Goal: Complete application form

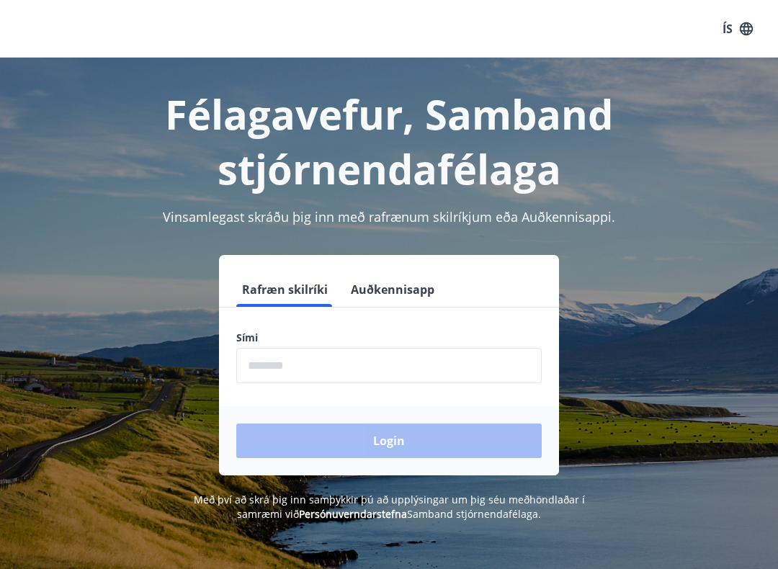
click at [382, 362] on input "phone" at bounding box center [388, 365] width 305 height 35
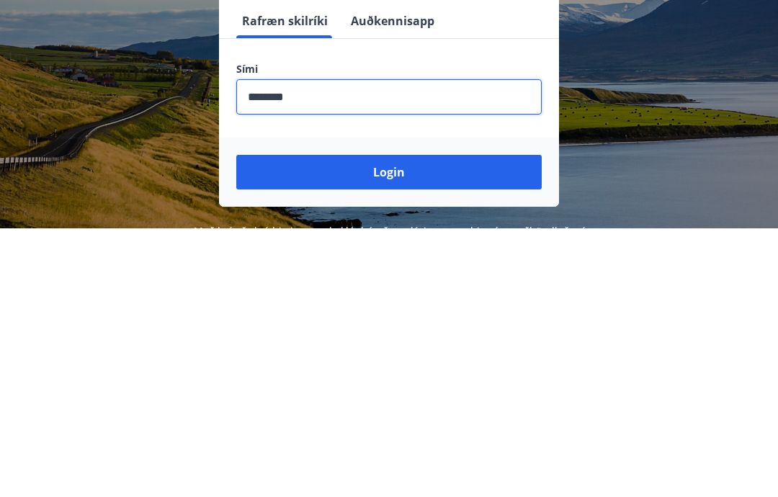
type input "********"
click at [447, 423] on button "Login" at bounding box center [388, 440] width 305 height 35
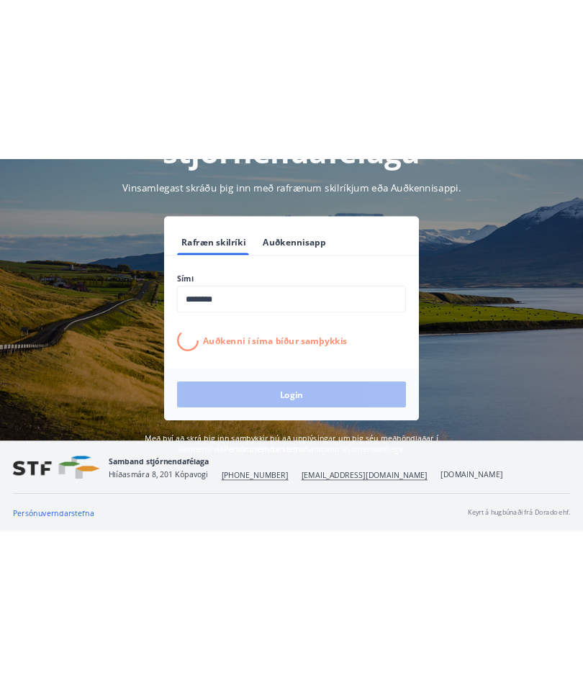
scroll to position [42, 0]
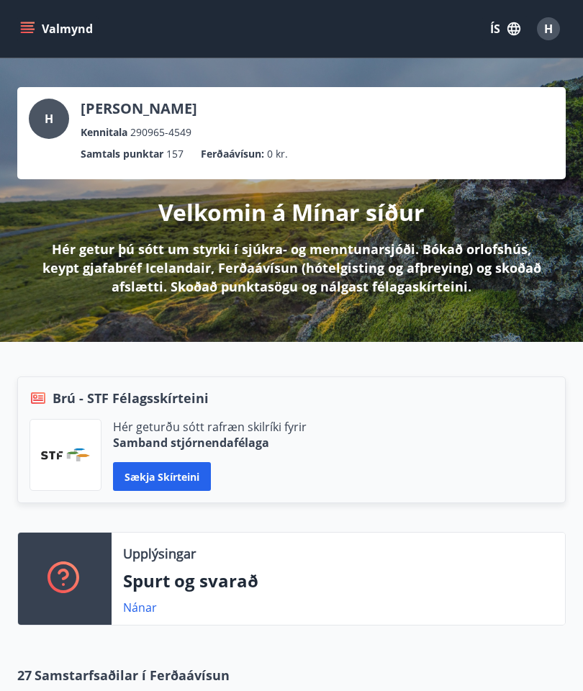
click at [40, 22] on button "Valmynd" at bounding box center [57, 29] width 81 height 26
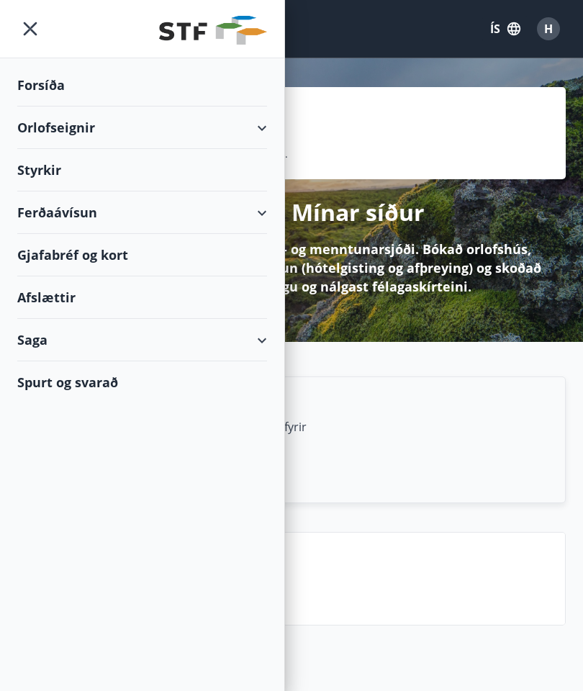
click at [36, 169] on div "Styrkir" at bounding box center [142, 170] width 250 height 42
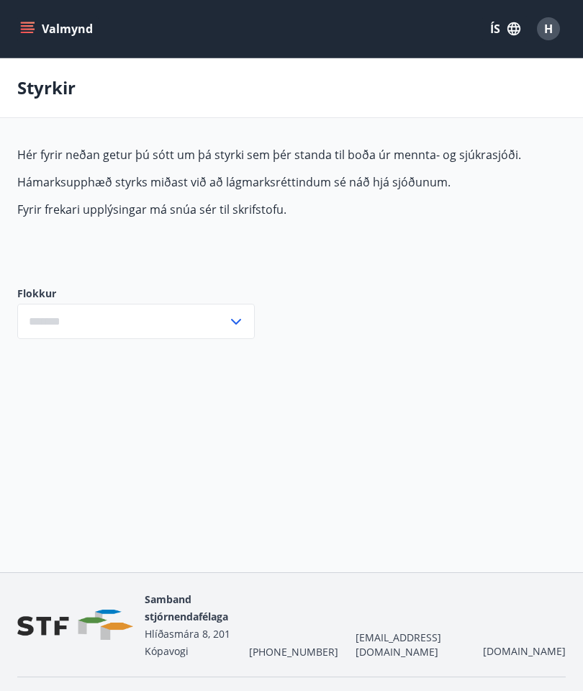
type input "***"
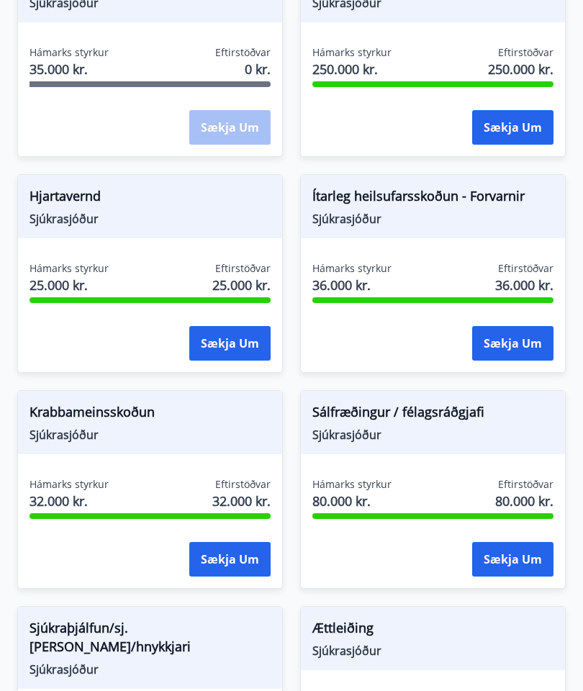
scroll to position [1054, 0]
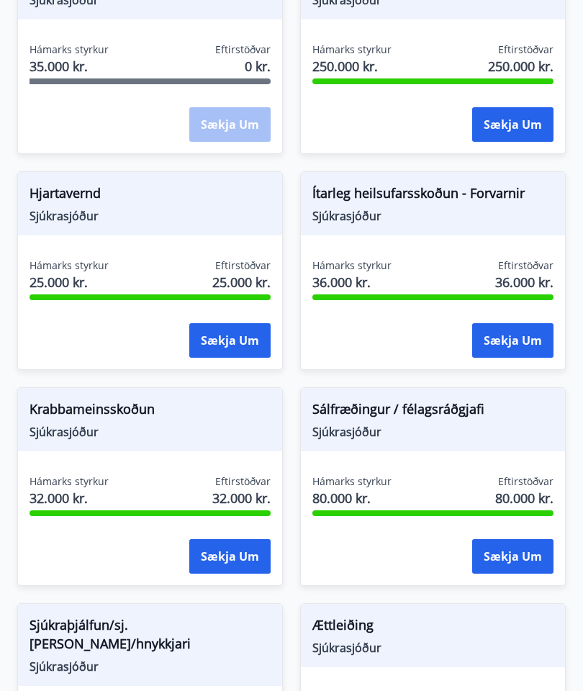
click at [507, 551] on button "Sækja um" at bounding box center [512, 556] width 81 height 35
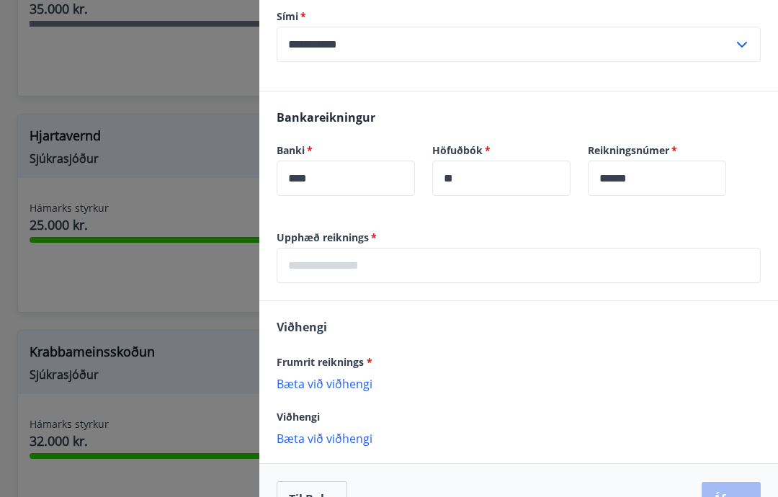
scroll to position [323, 0]
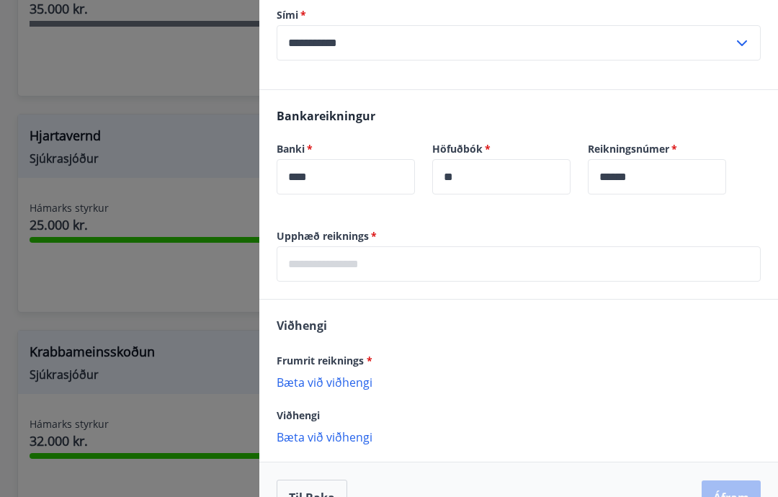
click at [403, 264] on input "text" at bounding box center [519, 263] width 484 height 35
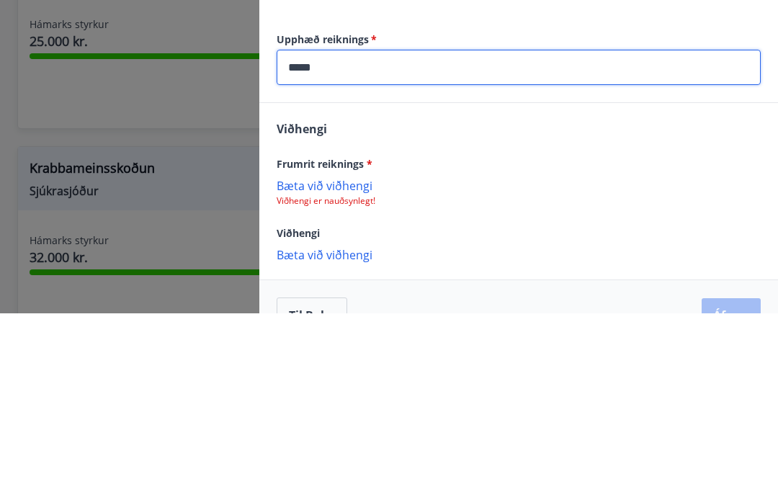
scroll to position [316, 0]
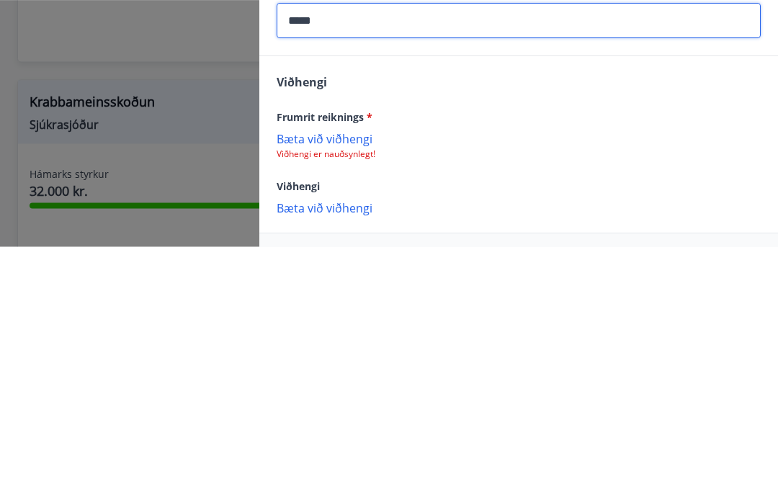
type input "*****"
click at [349, 382] on p "Bæta við viðhengi" at bounding box center [519, 389] width 484 height 14
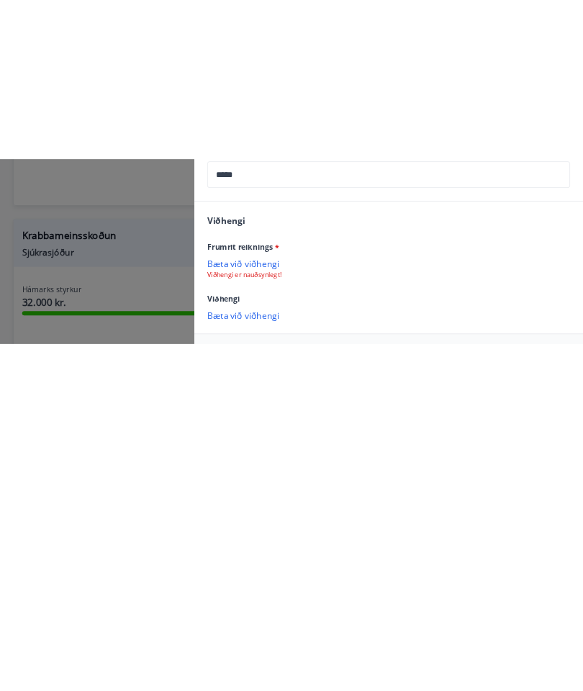
scroll to position [1363, 0]
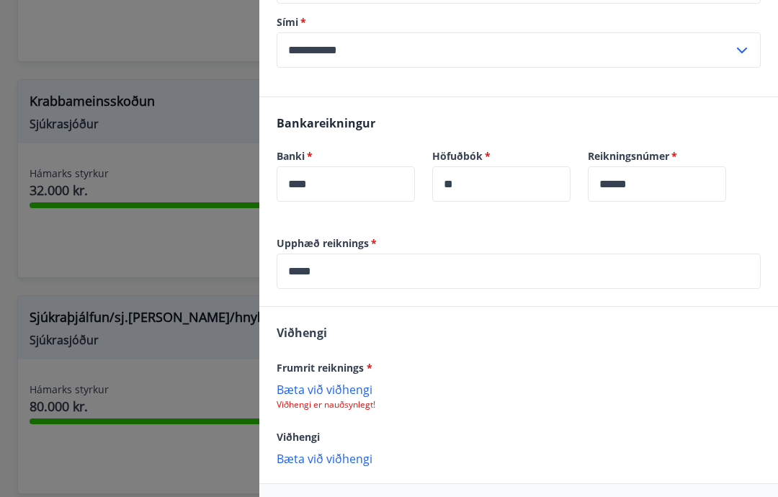
click at [333, 391] on p "Bæta við viðhengi" at bounding box center [519, 389] width 484 height 14
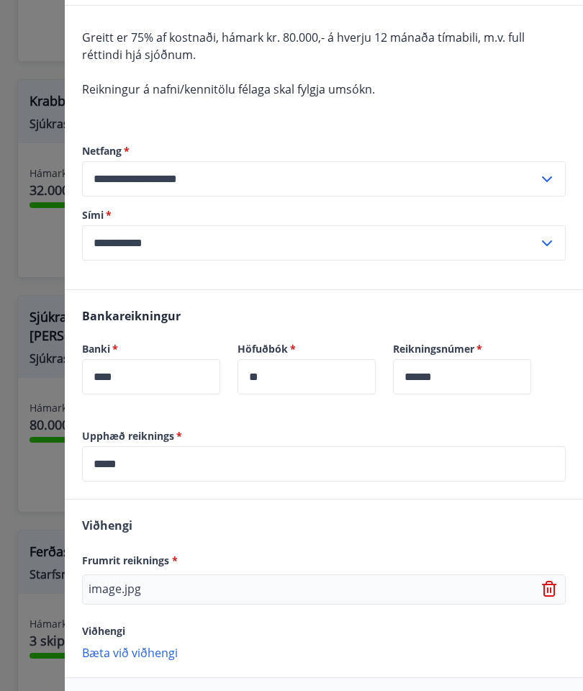
scroll to position [123, 0]
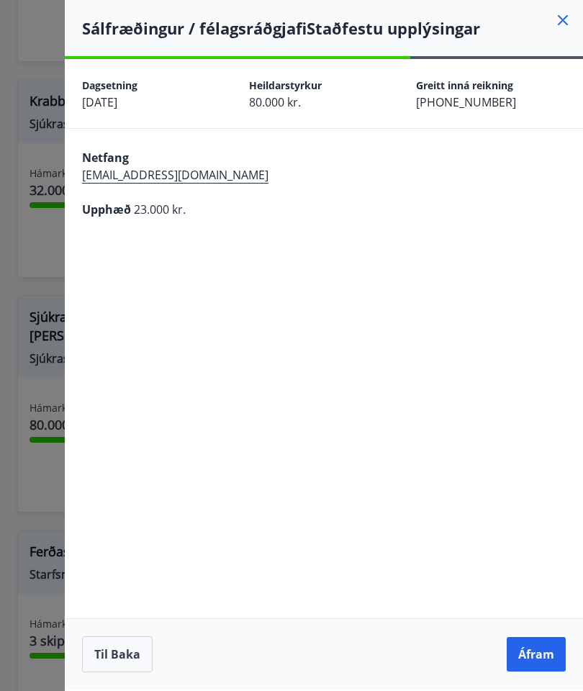
click at [536, 672] on button "Áfram" at bounding box center [536, 654] width 59 height 35
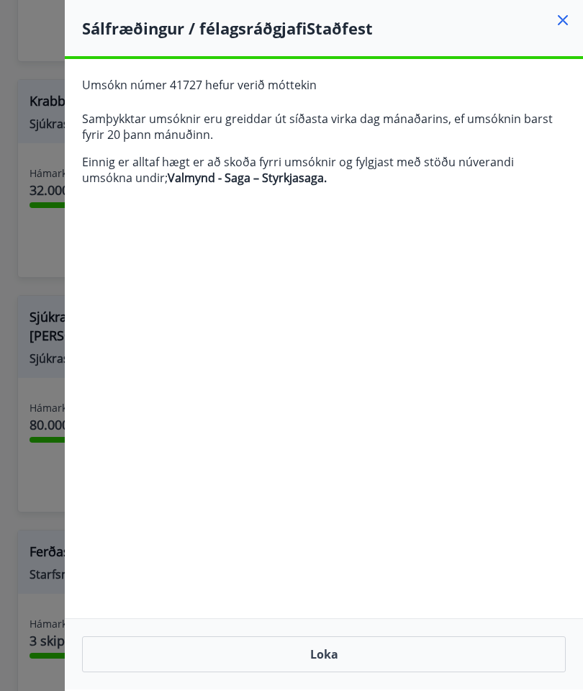
click at [339, 673] on button "Loka" at bounding box center [324, 655] width 484 height 36
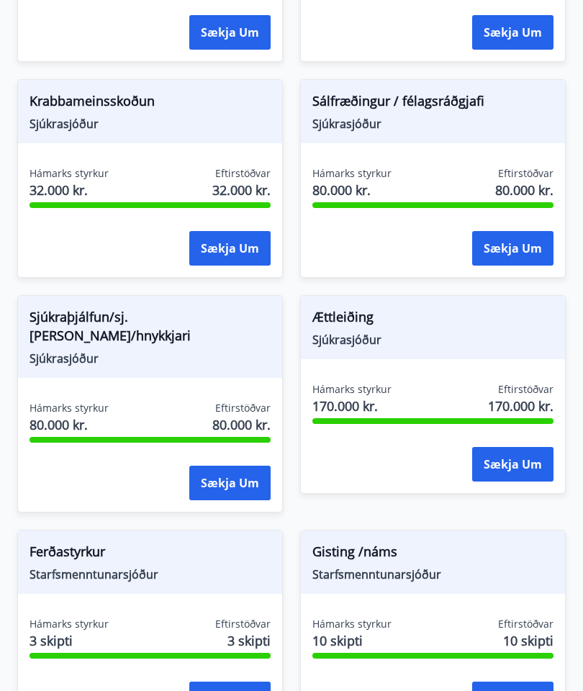
click at [230, 466] on button "Sækja um" at bounding box center [229, 483] width 81 height 35
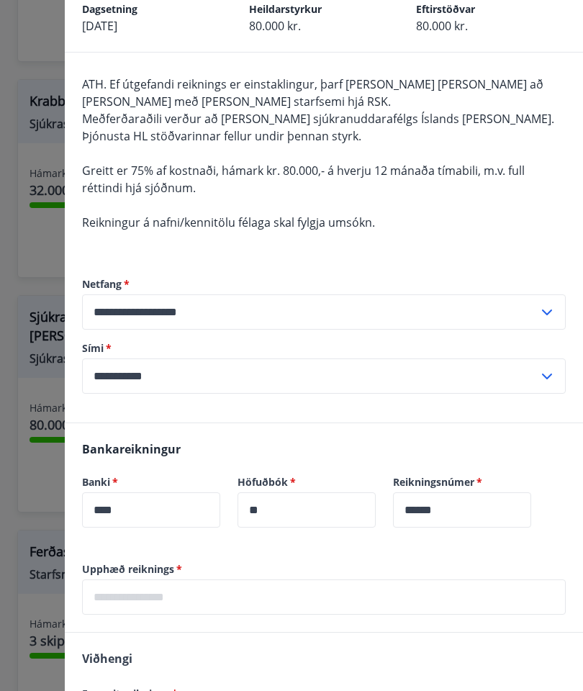
scroll to position [77, 0]
click at [185, 593] on input "text" at bounding box center [324, 596] width 484 height 35
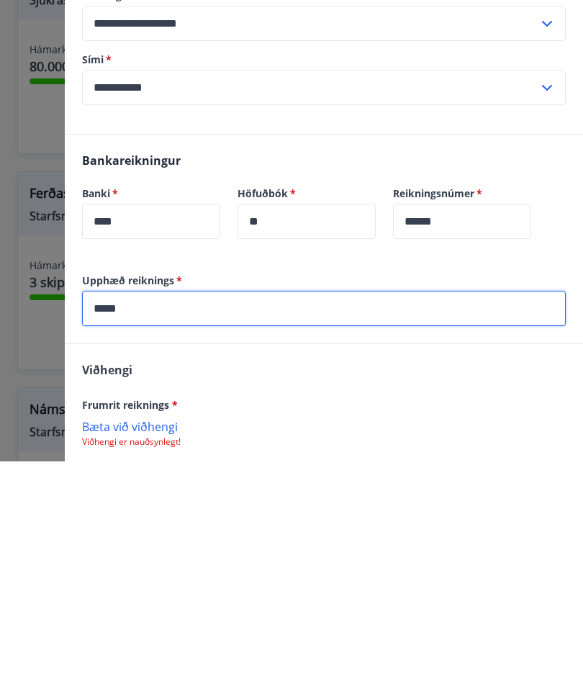
scroll to position [168, 0]
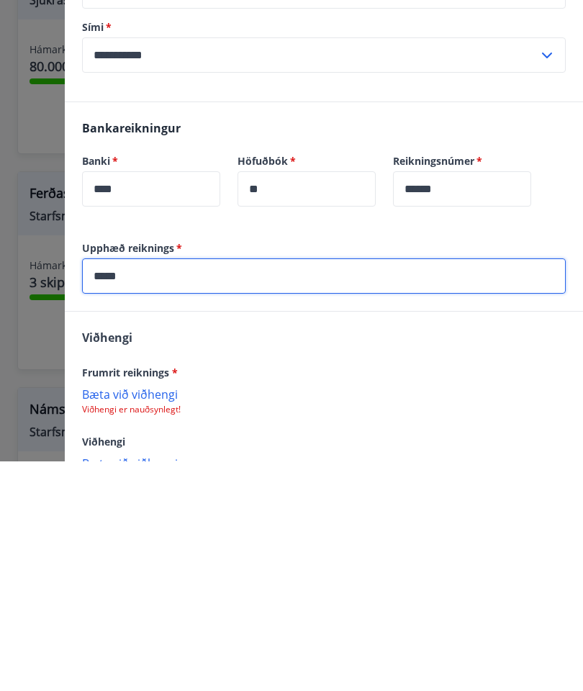
type input "*****"
click at [157, 616] on p "Bæta við viðhengi" at bounding box center [324, 623] width 484 height 14
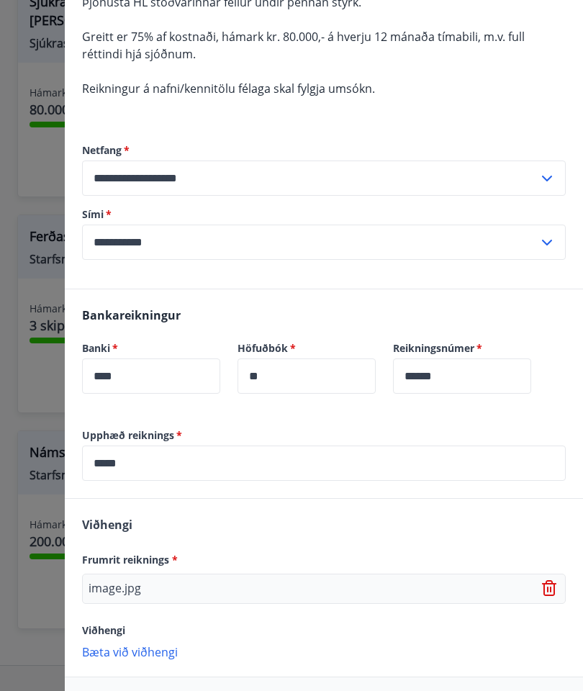
scroll to position [210, 0]
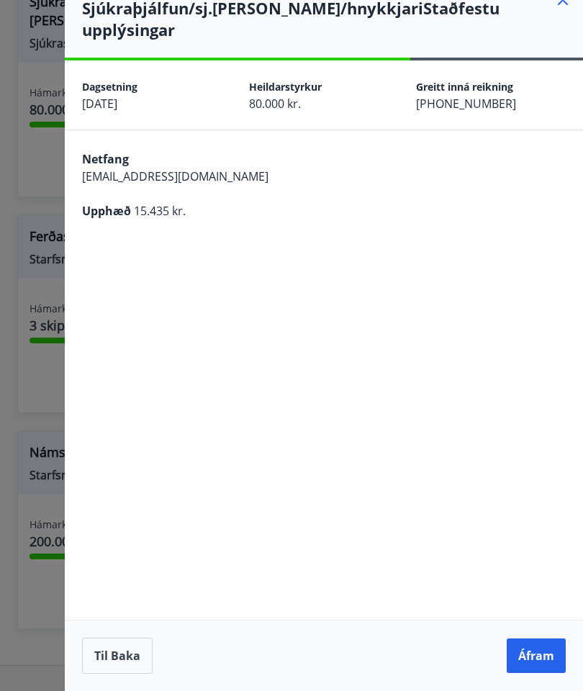
scroll to position [0, 0]
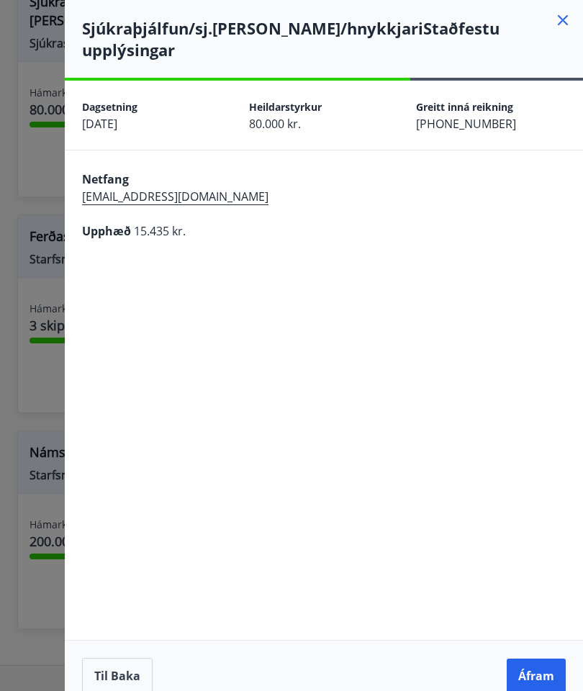
click at [539, 691] on button "Áfram" at bounding box center [536, 676] width 59 height 35
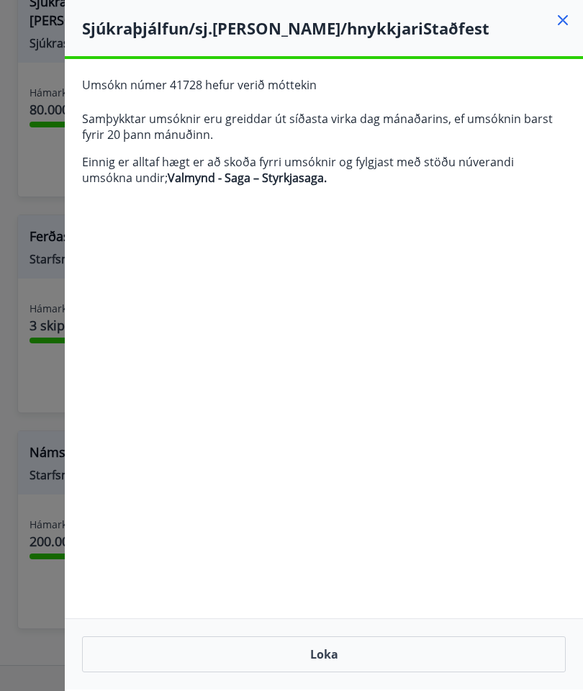
click at [357, 673] on button "Loka" at bounding box center [324, 655] width 484 height 36
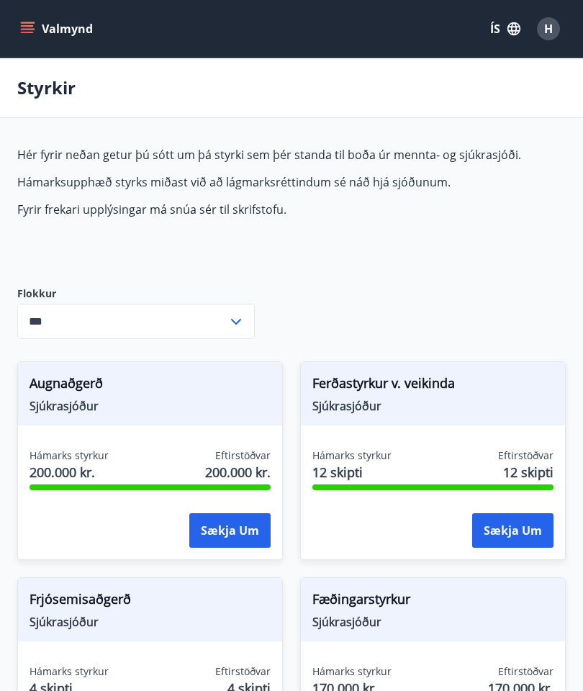
click at [30, 27] on icon "menu" at bounding box center [27, 29] width 14 height 14
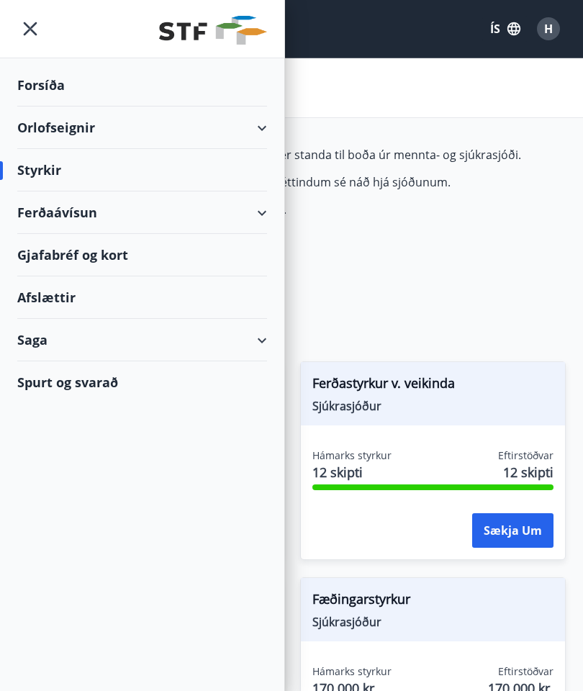
click at [253, 127] on div "Orlofseignir" at bounding box center [142, 128] width 250 height 42
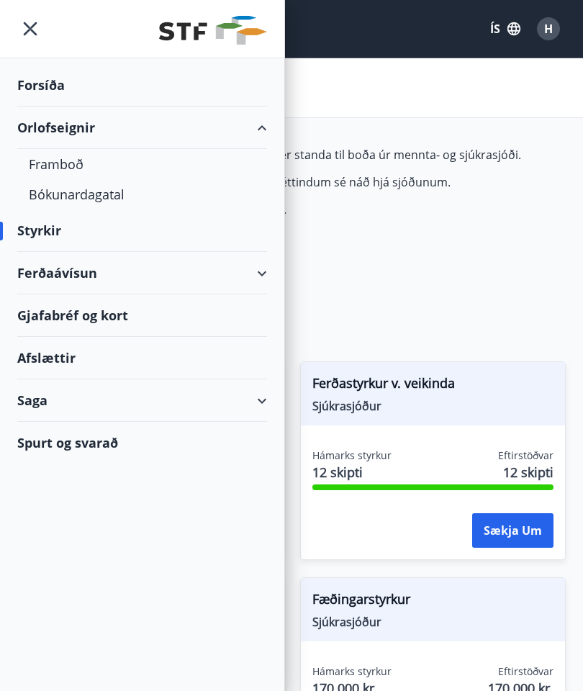
click at [261, 400] on div "Saga" at bounding box center [142, 401] width 250 height 42
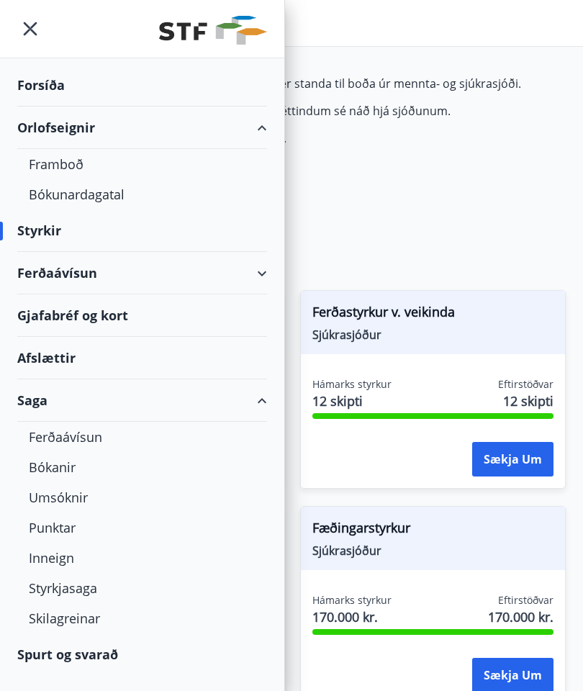
scroll to position [77, 0]
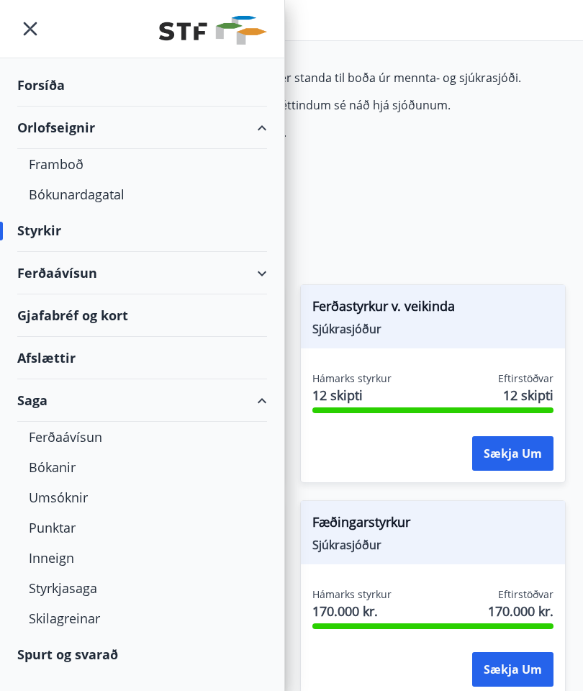
click at [78, 588] on div "Styrkjasaga" at bounding box center [142, 588] width 227 height 30
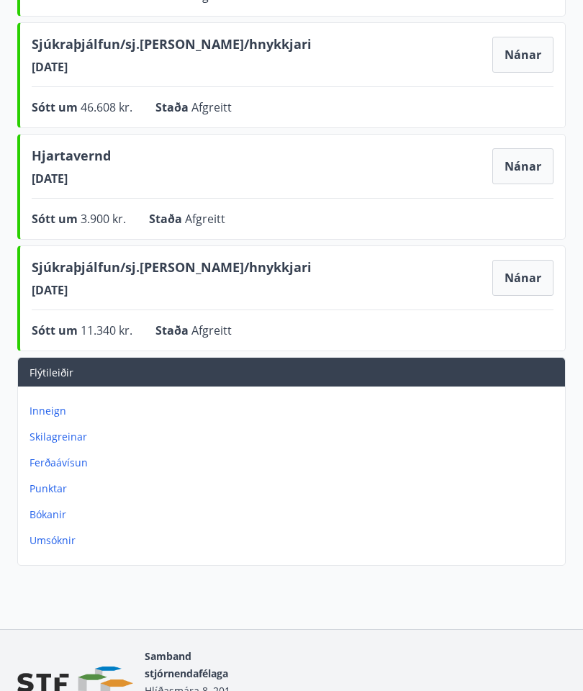
scroll to position [956, 0]
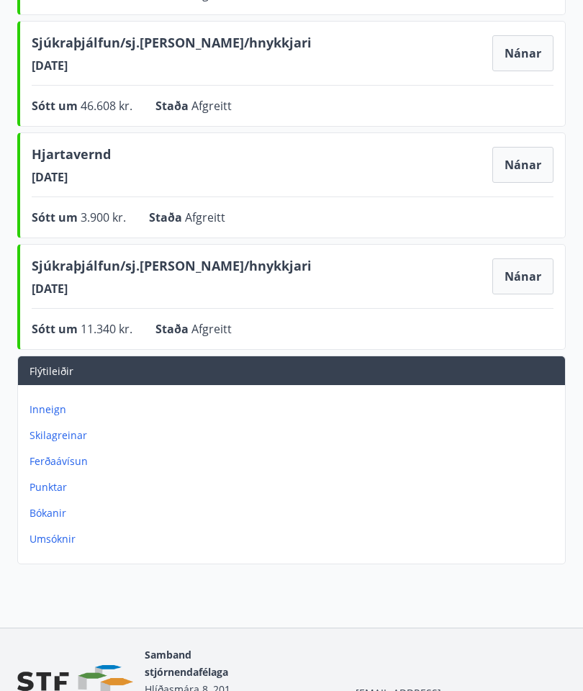
click at [50, 485] on p "Punktar" at bounding box center [295, 487] width 530 height 14
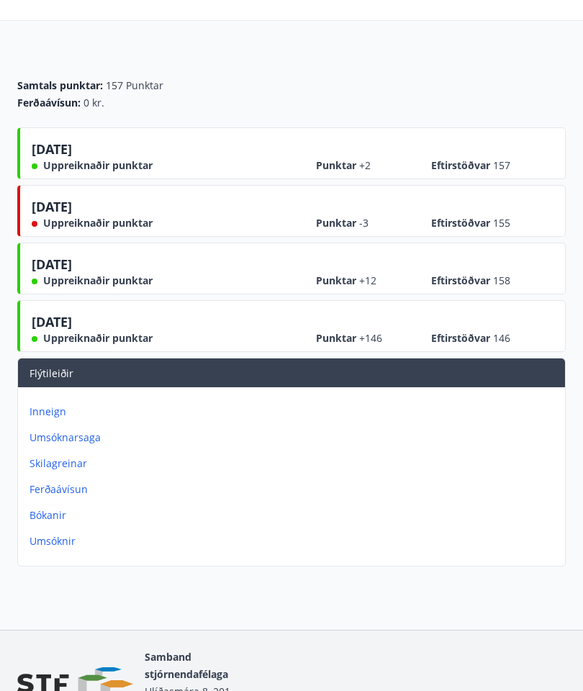
scroll to position [99, 0]
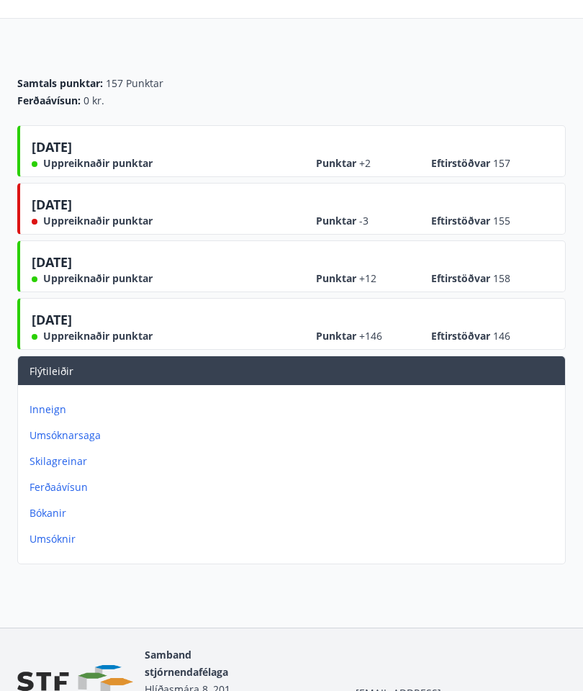
click at [53, 408] on p "Inneign" at bounding box center [295, 410] width 530 height 14
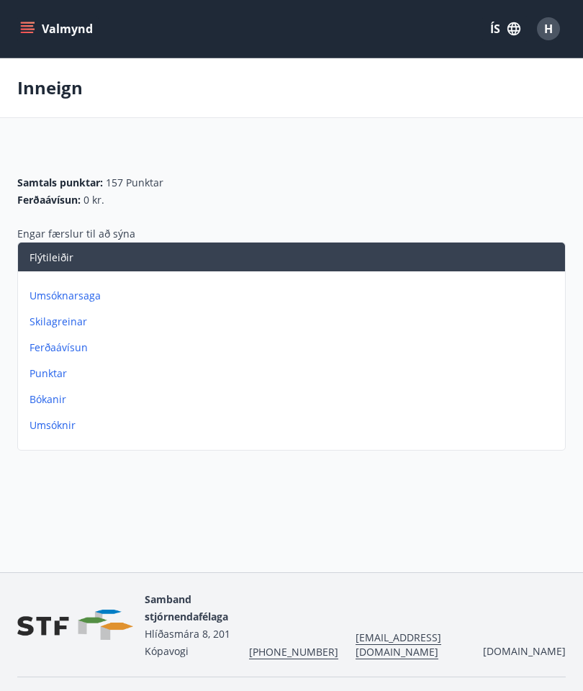
click at [76, 346] on p "Ferðaávísun" at bounding box center [295, 348] width 530 height 14
